Goal: Task Accomplishment & Management: Manage account settings

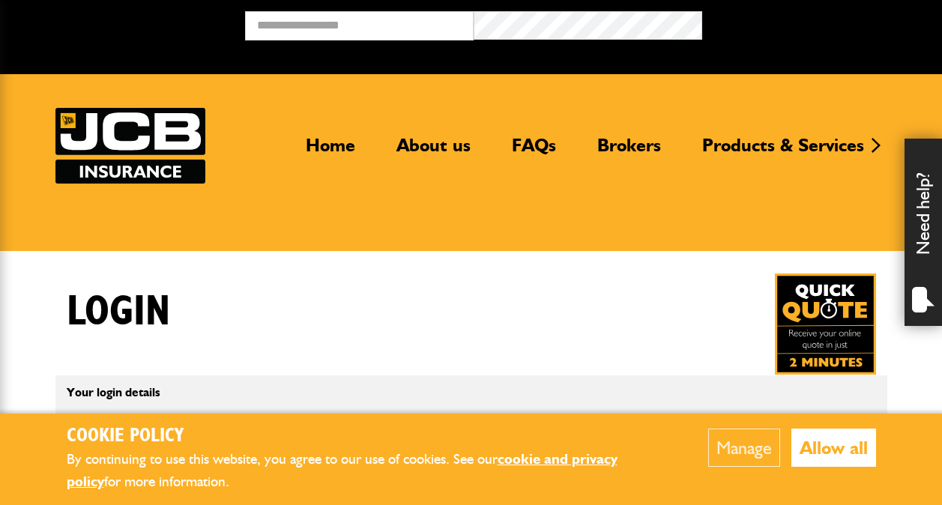
scroll to position [130, 0]
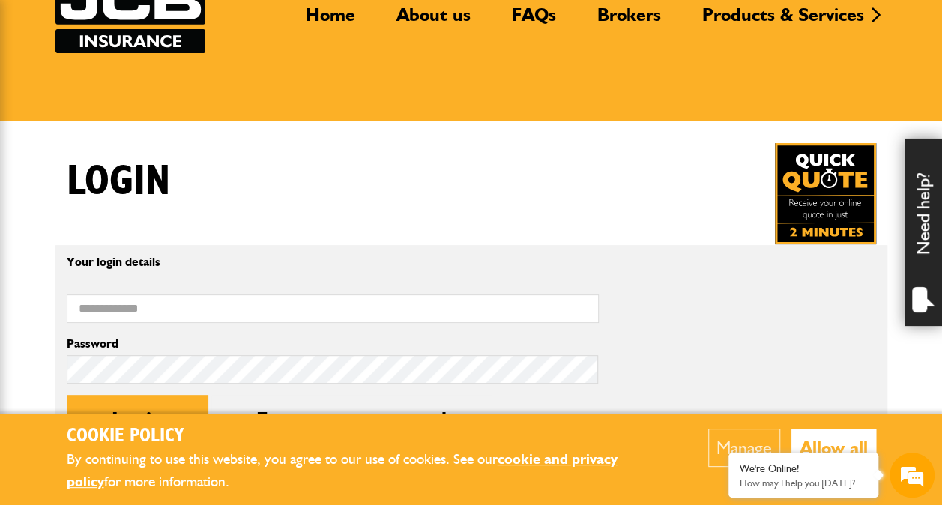
click at [810, 447] on button "Allow all" at bounding box center [833, 447] width 85 height 38
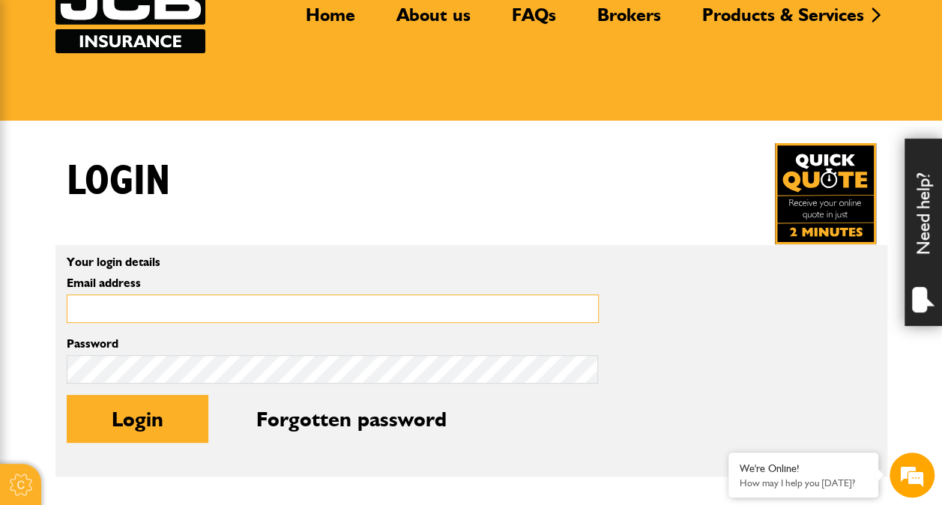
click at [291, 298] on input "Email address" at bounding box center [333, 308] width 532 height 29
type input "**********"
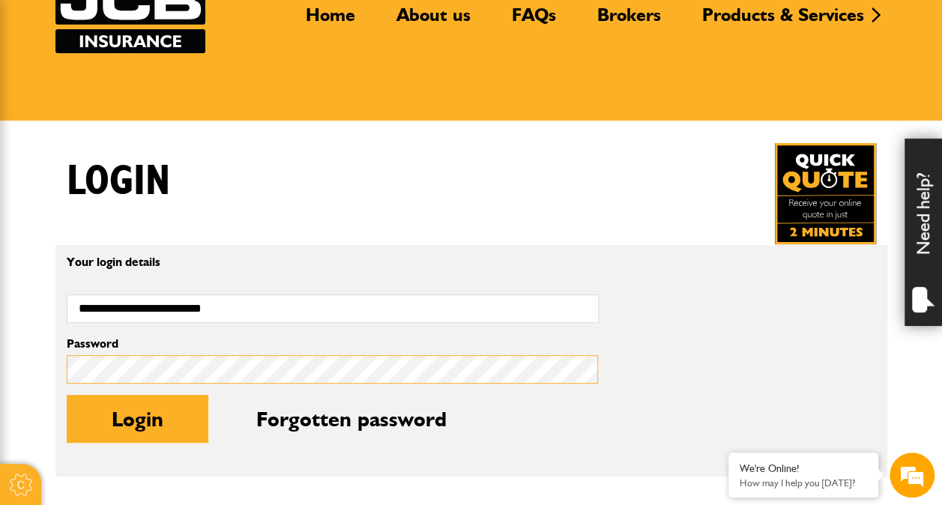
click at [67, 395] on button "Login" at bounding box center [138, 419] width 142 height 48
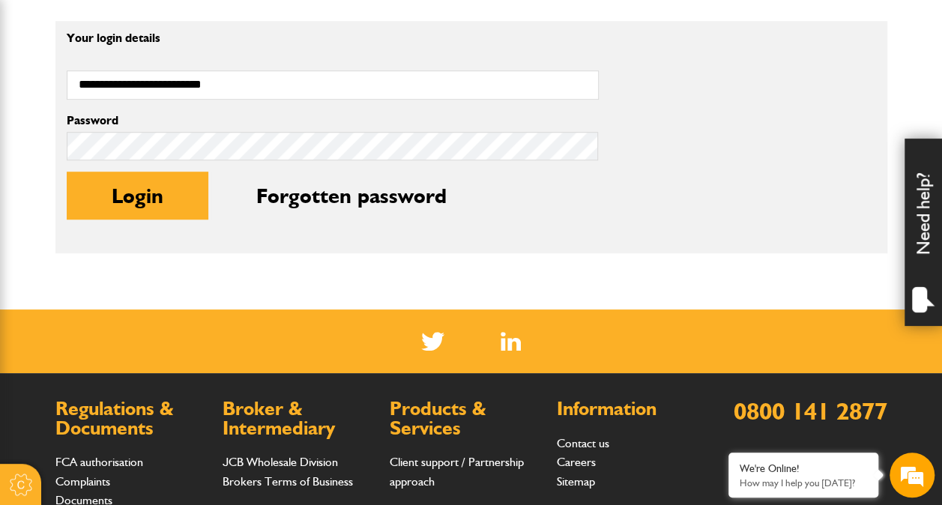
scroll to position [434, 0]
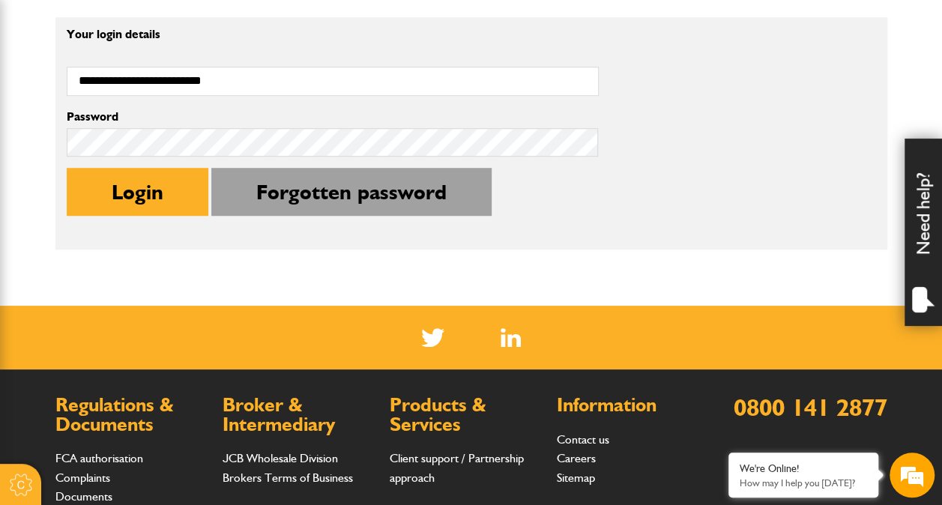
click at [315, 203] on button "Forgotten password" at bounding box center [351, 192] width 280 height 48
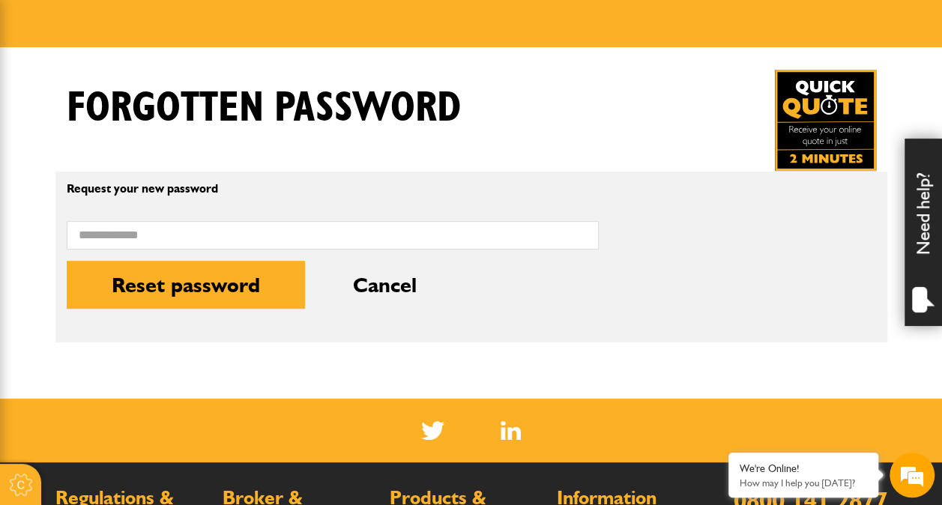
scroll to position [204, 0]
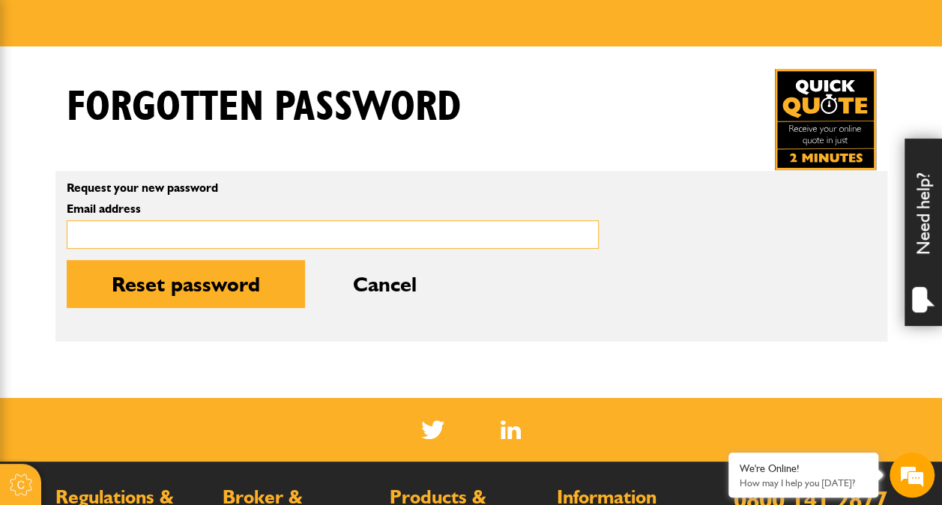
click at [115, 222] on input "Email address" at bounding box center [333, 234] width 532 height 29
type input "**********"
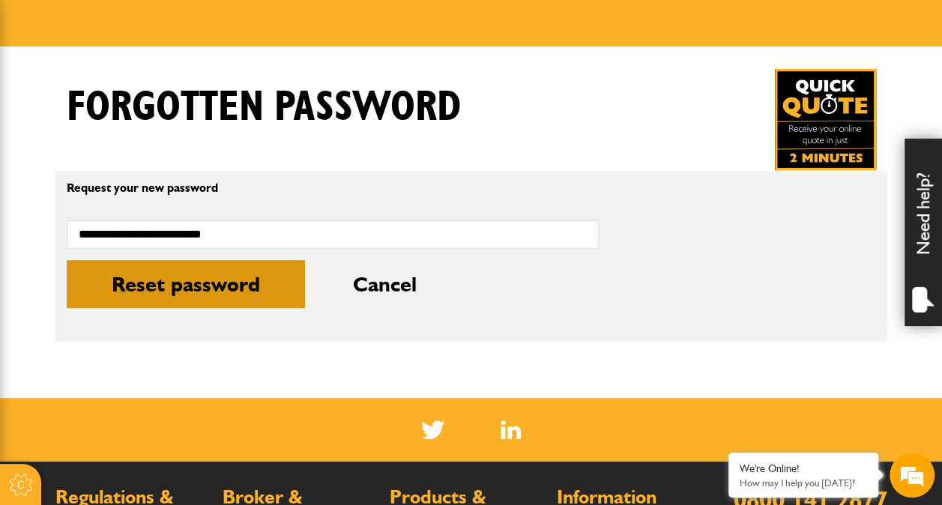
click at [192, 294] on button "Reset password" at bounding box center [186, 284] width 238 height 48
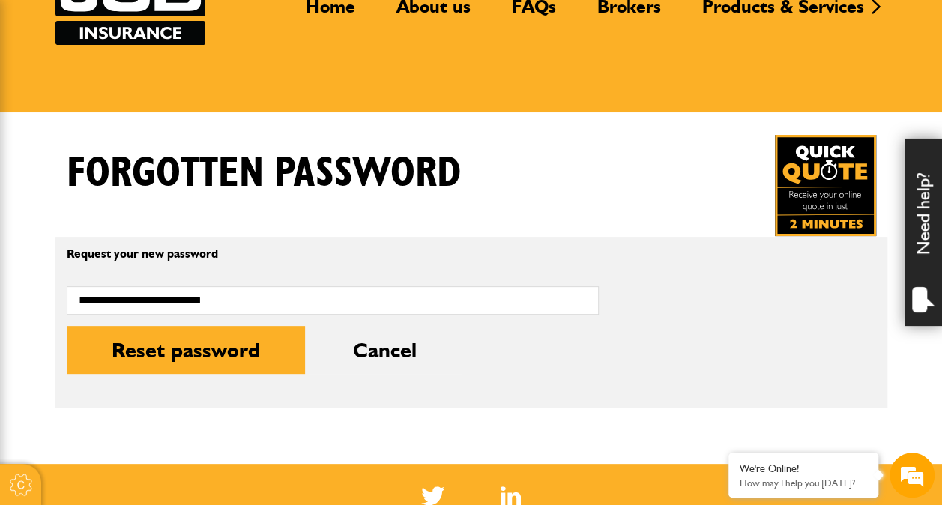
scroll to position [139, 0]
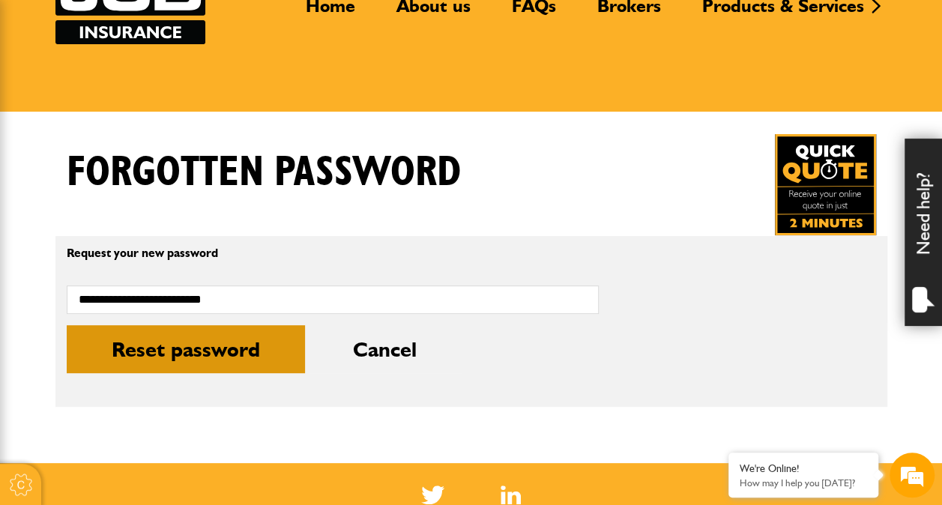
click at [181, 349] on button "Reset password" at bounding box center [186, 349] width 238 height 48
